Goal: Task Accomplishment & Management: Complete application form

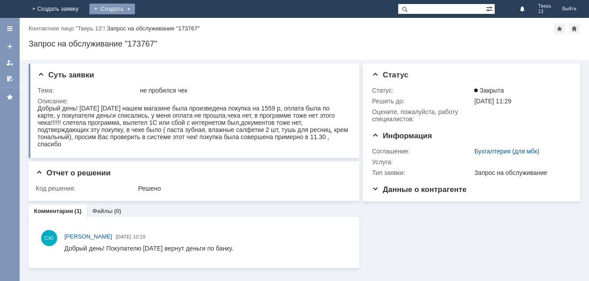
click at [135, 7] on div "Создать" at bounding box center [112, 9] width 46 height 11
drag, startPoint x: 169, startPoint y: 25, endPoint x: 175, endPoint y: 22, distance: 6.0
click at [159, 25] on link "Заявка" at bounding box center [125, 26] width 68 height 11
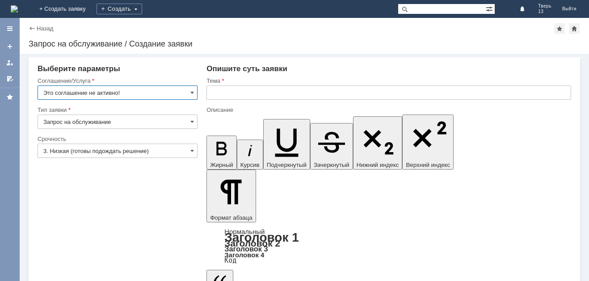
click at [164, 91] on input "Это соглашение не активно!" at bounding box center [118, 92] width 160 height 14
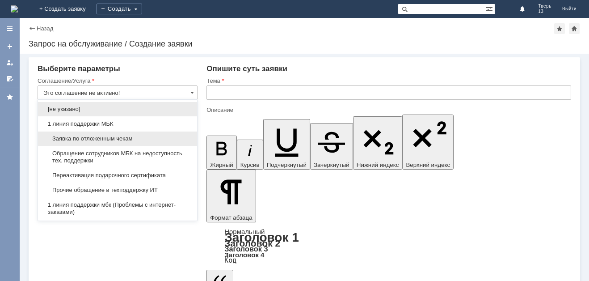
click at [119, 139] on span "Заявка по отложенным чекам" at bounding box center [117, 138] width 148 height 7
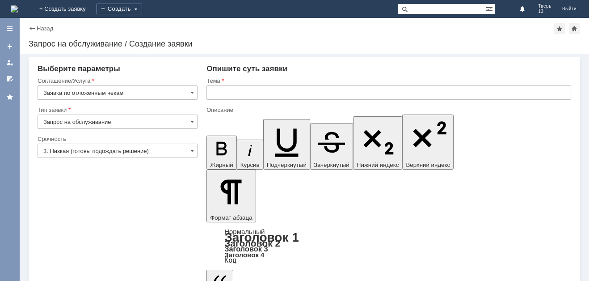
type input "Заявка по отложенным чекам"
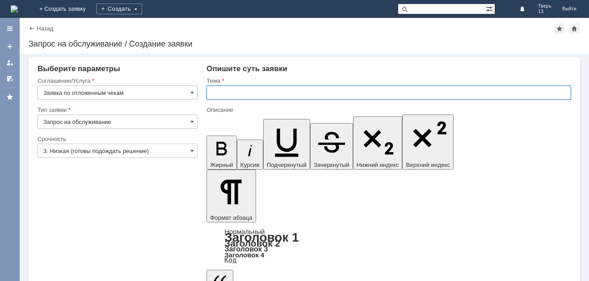
click at [236, 89] on input "text" at bounding box center [388, 92] width 365 height 14
type input "оч"
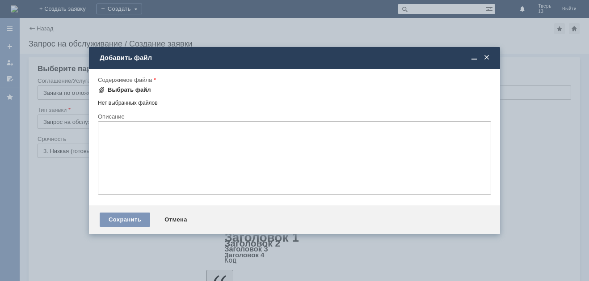
click at [137, 92] on div "Выбрать файл" at bounding box center [129, 89] width 43 height 7
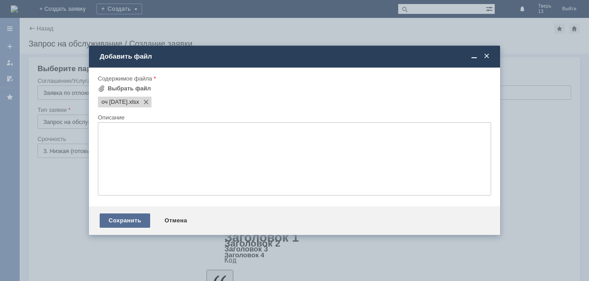
click at [138, 215] on div "Сохранить" at bounding box center [125, 220] width 51 height 14
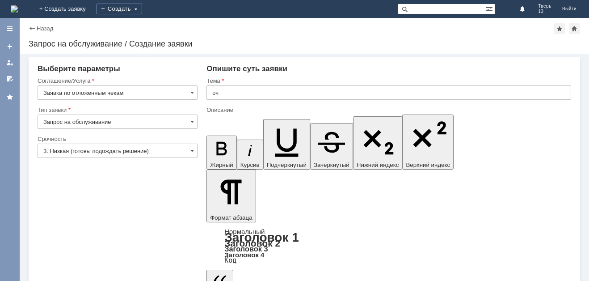
click at [304, 103] on div at bounding box center [388, 103] width 365 height 6
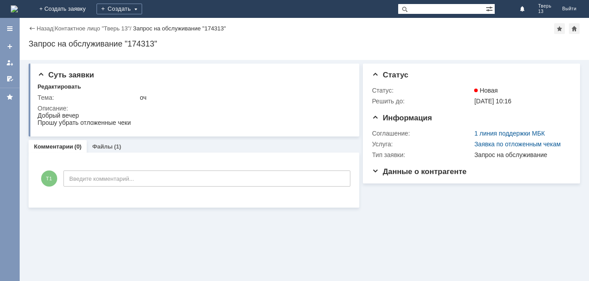
drag, startPoint x: 260, startPoint y: 51, endPoint x: 268, endPoint y: 34, distance: 18.0
click at [268, 34] on div "Назад | Контактное лицо "Тверь 13" / Запрос на обслуживание "174313" Запрос на …" at bounding box center [304, 39] width 569 height 42
